Goal: Participate in discussion

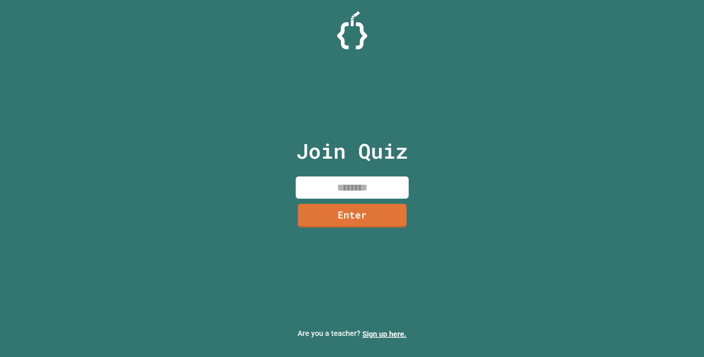
click at [352, 183] on input at bounding box center [352, 187] width 113 height 22
type input "********"
click at [355, 226] on link "Enter" at bounding box center [352, 215] width 113 height 24
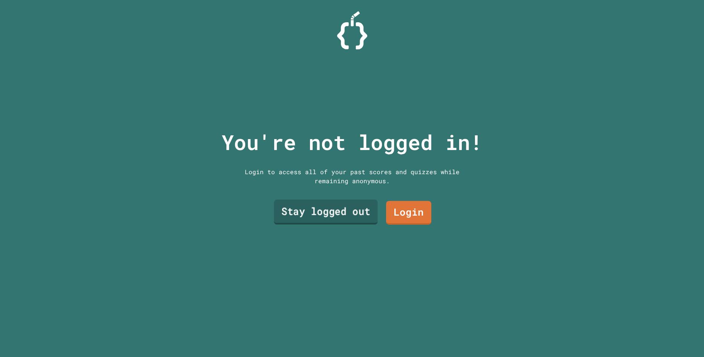
click at [347, 216] on link "Stay logged out" at bounding box center [326, 212] width 104 height 25
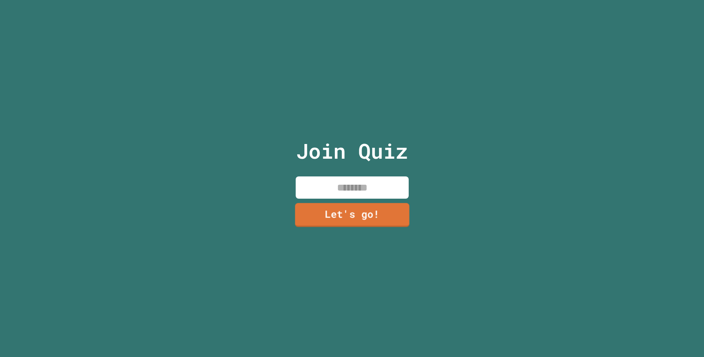
click at [357, 196] on input at bounding box center [352, 187] width 113 height 22
type input "**********"
click at [324, 208] on link "Let's go!" at bounding box center [352, 214] width 112 height 25
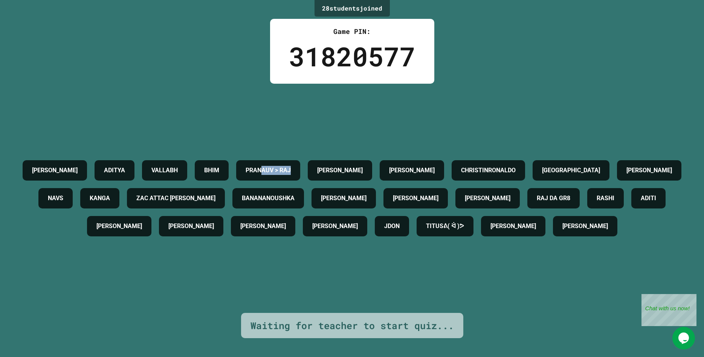
drag, startPoint x: 390, startPoint y: 135, endPoint x: 334, endPoint y: 143, distance: 57.4
click at [300, 160] on div "PRANAUV > RAJ" at bounding box center [268, 170] width 64 height 20
click at [291, 166] on h4 "PRANAUV > RAJ" at bounding box center [268, 170] width 45 height 9
drag, startPoint x: 556, startPoint y: 148, endPoint x: 609, endPoint y: 146, distance: 53.2
click at [516, 166] on h4 "CHRISTINRONALDO" at bounding box center [488, 170] width 55 height 9
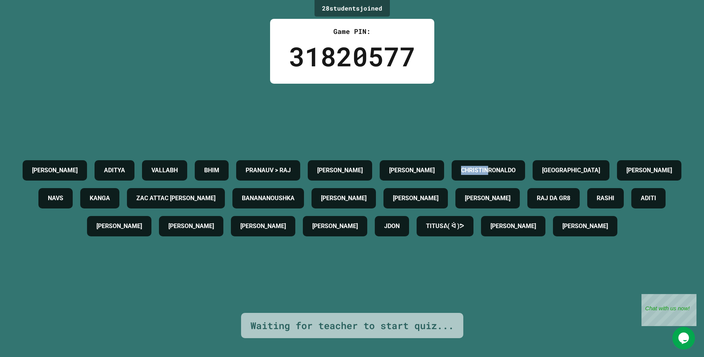
click at [516, 166] on h4 "CHRISTINRONALDO" at bounding box center [488, 170] width 55 height 9
drag, startPoint x: 609, startPoint y: 146, endPoint x: 650, endPoint y: 140, distance: 40.8
click at [516, 166] on h4 "CHRISTINRONALDO" at bounding box center [488, 170] width 55 height 9
click at [575, 80] on div "28 student s joined Game PIN: 31820577 [PERSON_NAME] [PERSON_NAME] [PERSON_NAME…" at bounding box center [352, 178] width 704 height 357
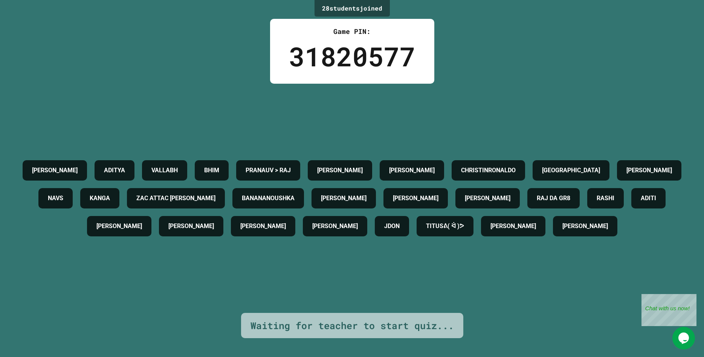
click at [515, 240] on div "[PERSON_NAME] [PERSON_NAME] [PERSON_NAME] > [PERSON_NAME] [PERSON_NAME] CHRISTI…" at bounding box center [352, 198] width 667 height 84
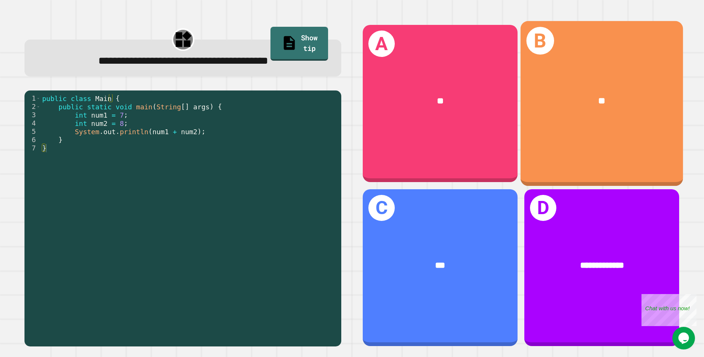
click at [584, 125] on div "**" at bounding box center [602, 102] width 162 height 50
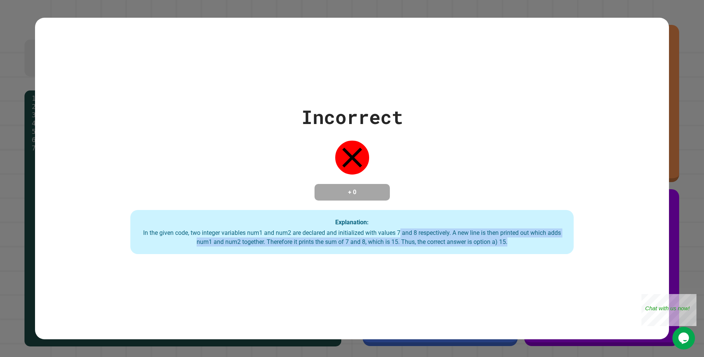
drag, startPoint x: 508, startPoint y: 245, endPoint x: 401, endPoint y: 238, distance: 108.0
click at [401, 238] on div "In the given code, two integer variables num1 and num2 are declared and initial…" at bounding box center [352, 237] width 429 height 18
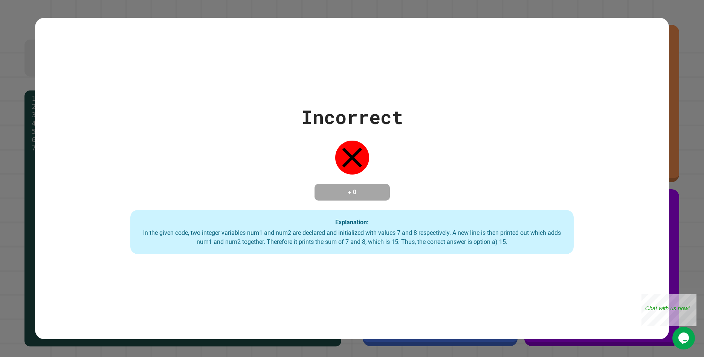
click at [401, 238] on div "In the given code, two integer variables num1 and num2 are declared and initial…" at bounding box center [352, 237] width 429 height 18
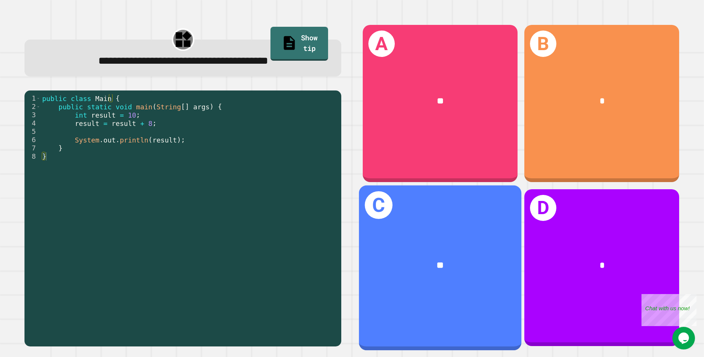
click at [422, 266] on div "**" at bounding box center [441, 266] width 126 height 14
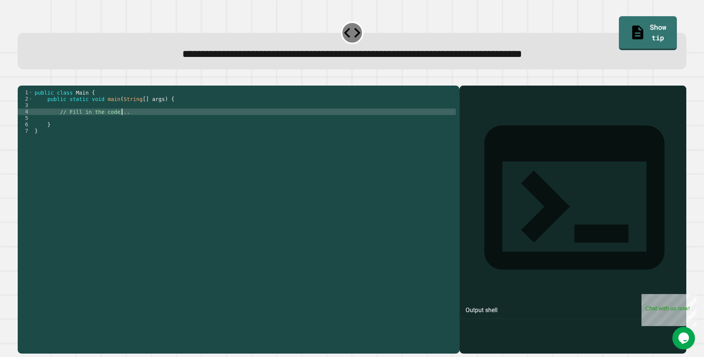
click at [135, 121] on div "public class Main { public static void main ( String [ ] args ) { // Fill in th…" at bounding box center [244, 217] width 423 height 256
type textarea "**********"
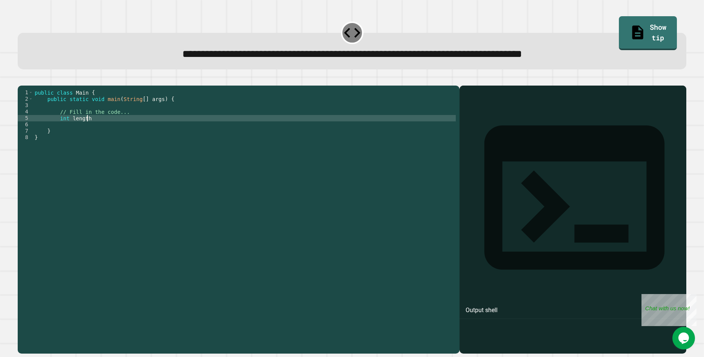
scroll to position [0, 3]
type textarea "**********"
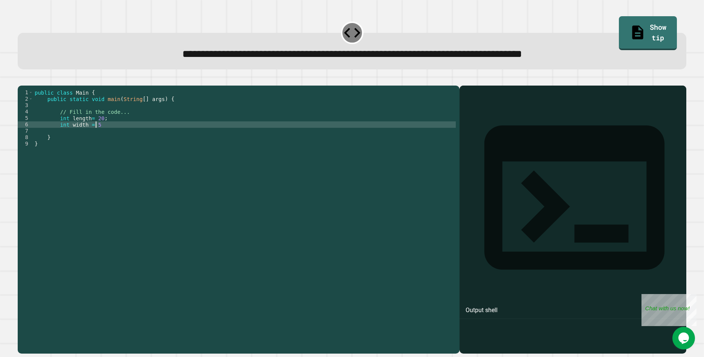
scroll to position [0, 4]
type textarea "**********"
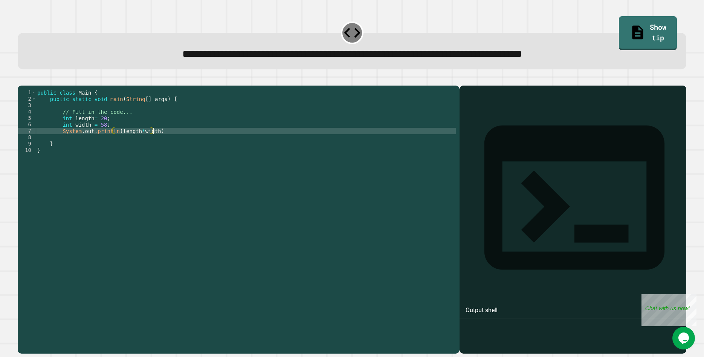
scroll to position [0, 8]
type textarea "**********"
click at [28, 86] on icon "button" at bounding box center [26, 83] width 4 height 5
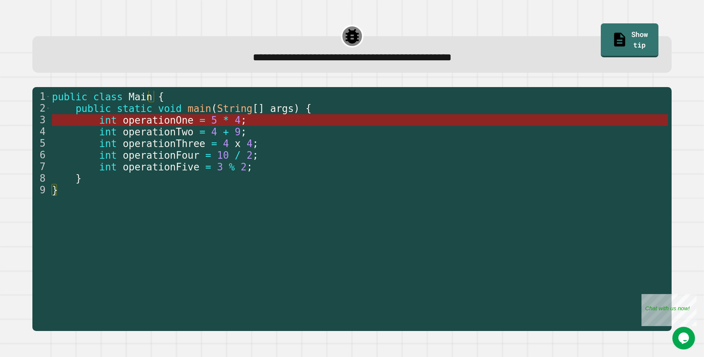
click at [211, 121] on span "5" at bounding box center [214, 120] width 6 height 11
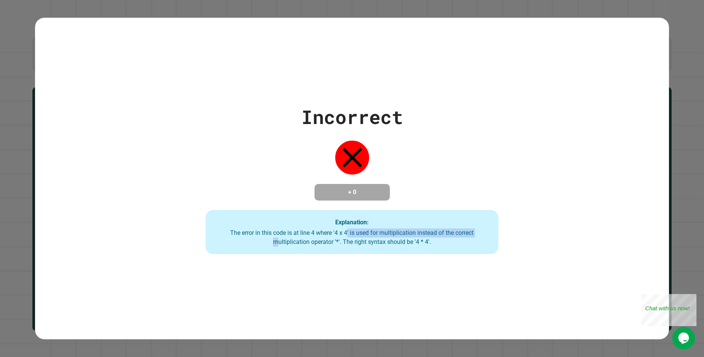
drag, startPoint x: 276, startPoint y: 243, endPoint x: 347, endPoint y: 236, distance: 71.6
click at [347, 236] on div "The error in this code is at line 4 where '4 x 4' is used for multiplication in…" at bounding box center [351, 237] width 277 height 18
drag, startPoint x: 334, startPoint y: 239, endPoint x: 463, endPoint y: 227, distance: 130.2
click at [463, 227] on div "Explanation: The error in this code is at line 4 where '4 x 4' is used for mult…" at bounding box center [352, 232] width 292 height 44
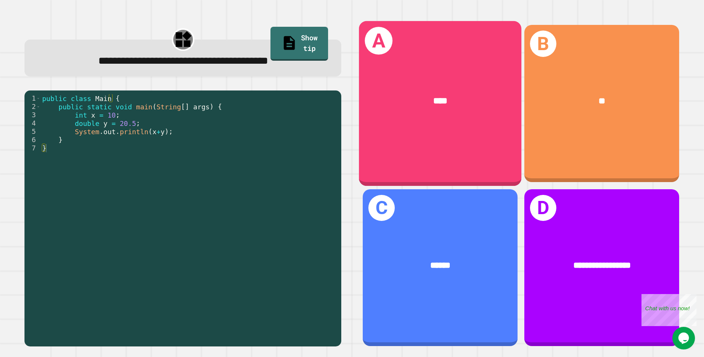
click at [434, 117] on div "****" at bounding box center [440, 102] width 162 height 50
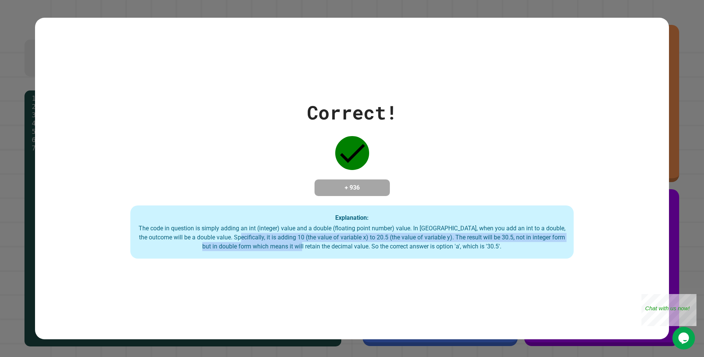
drag, startPoint x: 322, startPoint y: 253, endPoint x: 225, endPoint y: 240, distance: 98.5
click at [238, 240] on div "The code in question is simply adding an int (integer) value and a double (floa…" at bounding box center [352, 237] width 429 height 27
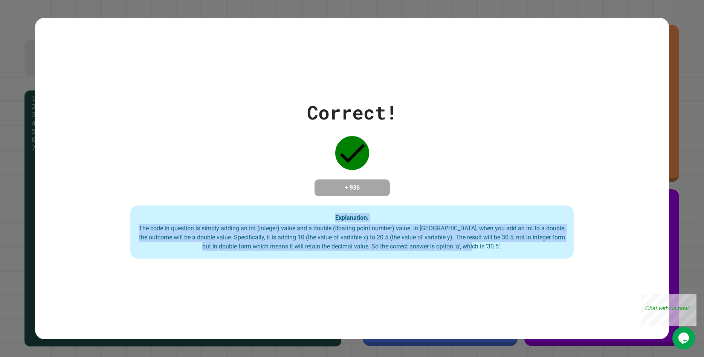
drag, startPoint x: 462, startPoint y: 251, endPoint x: 154, endPoint y: 218, distance: 310.0
click at [156, 219] on div "Explanation: The code in question is simply adding an int (integer) value and a…" at bounding box center [352, 232] width 444 height 54
click at [531, 246] on div "The code in question is simply adding an int (integer) value and a double (floa…" at bounding box center [352, 237] width 429 height 27
drag, startPoint x: 527, startPoint y: 248, endPoint x: 153, endPoint y: 228, distance: 374.4
click at [157, 229] on div "The code in question is simply adding an int (integer) value and a double (floa…" at bounding box center [352, 237] width 429 height 27
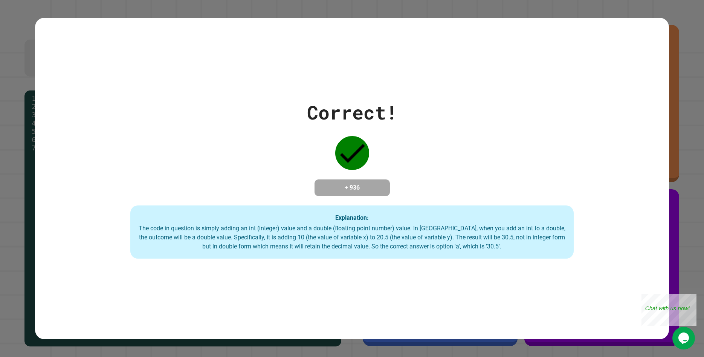
click at [500, 248] on div "The code in question is simply adding an int (integer) value and a double (floa…" at bounding box center [352, 237] width 429 height 27
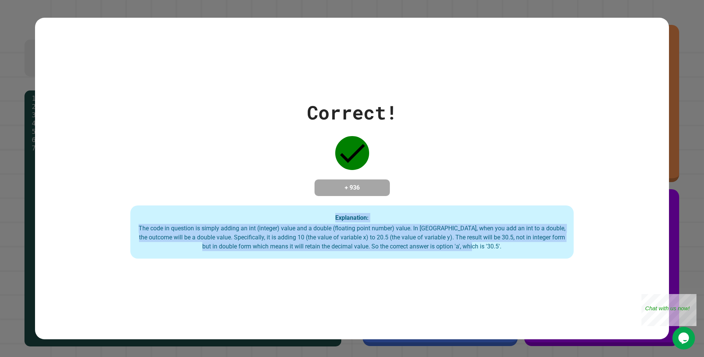
drag, startPoint x: 526, startPoint y: 248, endPoint x: 128, endPoint y: 223, distance: 398.8
click at [128, 223] on div "Correct! + 936 Explanation: The code in question is simply adding an int (integ…" at bounding box center [352, 178] width 634 height 161
click at [377, 243] on div "The code in question is simply adding an int (integer) value and a double (floa…" at bounding box center [352, 237] width 429 height 27
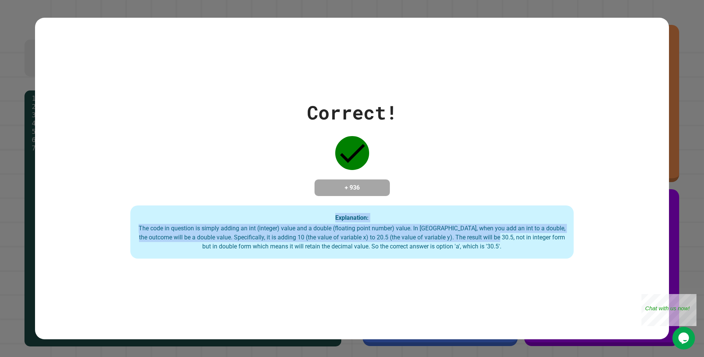
drag, startPoint x: 504, startPoint y: 245, endPoint x: 130, endPoint y: 227, distance: 374.0
click at [130, 227] on div "Explanation: The code in question is simply adding an int (integer) value and a…" at bounding box center [352, 232] width 444 height 54
click at [240, 230] on div "The code in question is simply adding an int (integer) value and a double (floa…" at bounding box center [352, 237] width 429 height 27
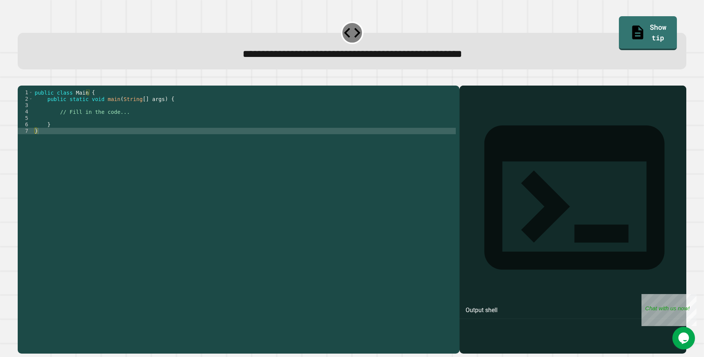
click at [64, 129] on div "public class Main { public static void main ( String [ ] args ) { // Fill in th…" at bounding box center [244, 217] width 423 height 256
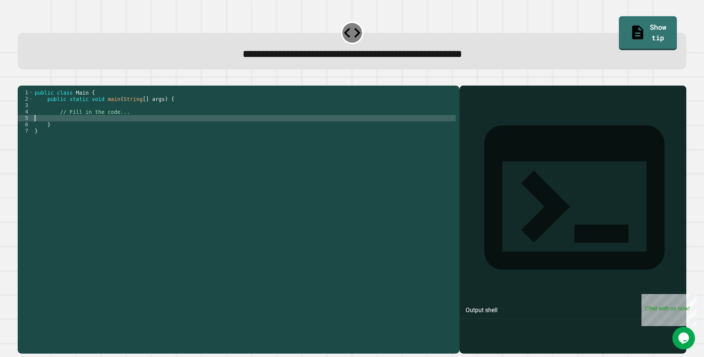
scroll to position [0, 0]
type textarea "*"
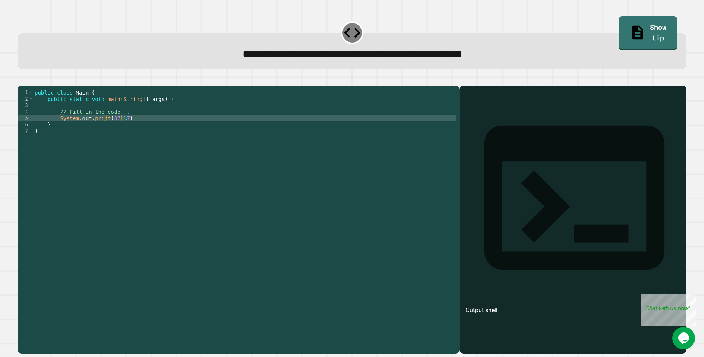
click at [109, 127] on div "public class Main { public static void main ( String [ ] args ) { // Fill in th…" at bounding box center [244, 217] width 423 height 256
type textarea "**********"
click at [21, 79] on icon "button" at bounding box center [21, 79] width 0 height 0
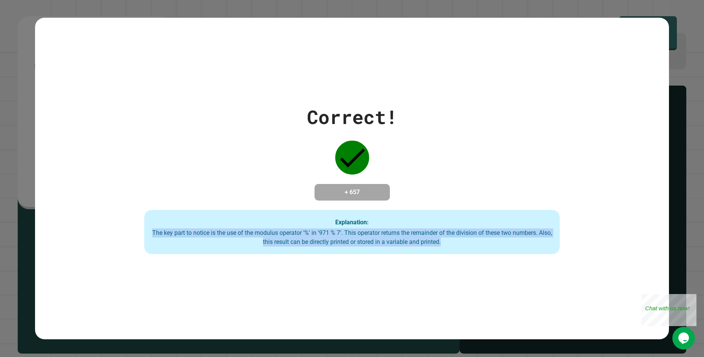
drag, startPoint x: 151, startPoint y: 237, endPoint x: 473, endPoint y: 246, distance: 322.7
click at [473, 246] on div "The key part to notice is the use of the modulus operator '%' in '971 % 7'. Thi…" at bounding box center [352, 237] width 401 height 18
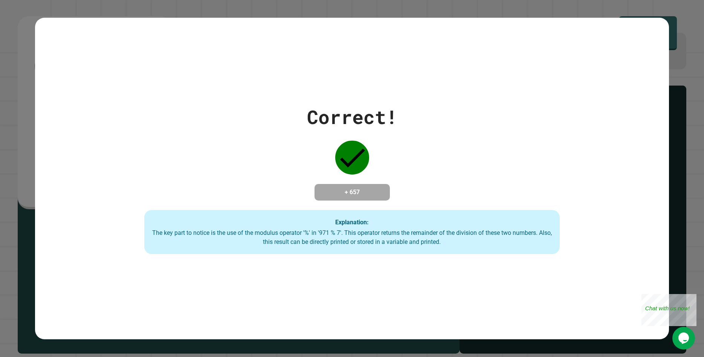
click at [473, 246] on div "The key part to notice is the use of the modulus operator '%' in '971 % 7'. Thi…" at bounding box center [352, 237] width 401 height 18
click at [574, 175] on div "Correct! + 657 Explanation: The key part to notice is the use of the modulus op…" at bounding box center [352, 179] width 594 height 152
drag, startPoint x: 340, startPoint y: 195, endPoint x: 373, endPoint y: 190, distance: 33.1
click at [373, 190] on h4 "+ 657" at bounding box center [352, 192] width 60 height 9
click at [465, 185] on div "Correct! + 657 Explanation: The key part to notice is the use of the modulus op…" at bounding box center [352, 179] width 594 height 152
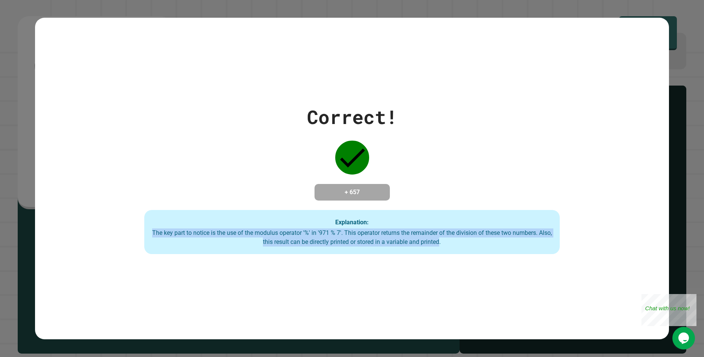
drag, startPoint x: 439, startPoint y: 249, endPoint x: 141, endPoint y: 235, distance: 298.9
click at [141, 235] on div "Correct! + 657 Explanation: The key part to notice is the use of the modulus op…" at bounding box center [352, 179] width 594 height 152
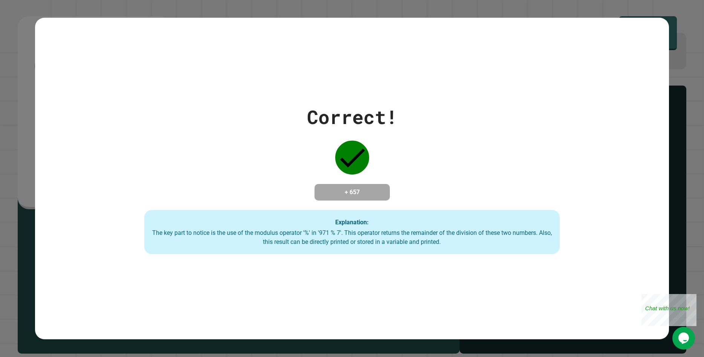
click at [185, 232] on div "Explanation: The key part to notice is the use of the modulus operator '%' in '…" at bounding box center [352, 232] width 416 height 44
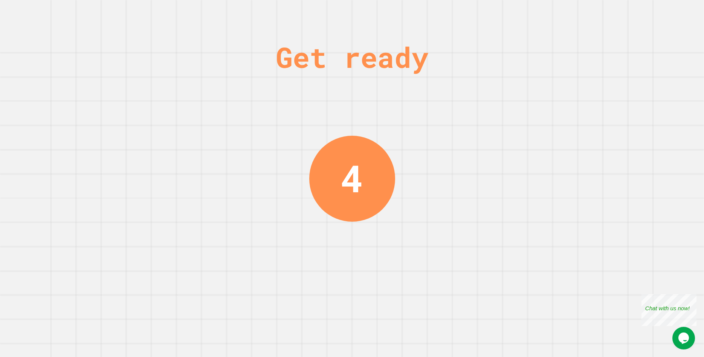
click at [496, 175] on div "Get ready 4" at bounding box center [352, 178] width 704 height 357
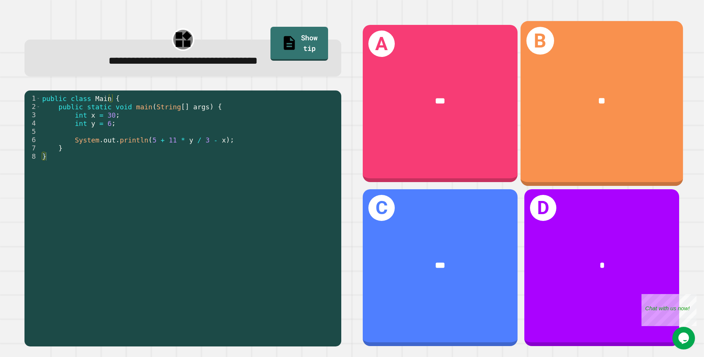
click at [583, 98] on div "**" at bounding box center [602, 102] width 126 height 14
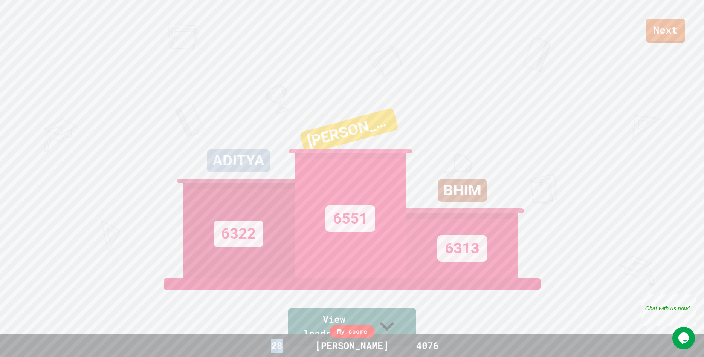
drag, startPoint x: 270, startPoint y: 347, endPoint x: 282, endPoint y: 347, distance: 12.4
click at [282, 347] on div "28" at bounding box center [277, 345] width 57 height 14
